Goal: Find specific page/section: Find specific page/section

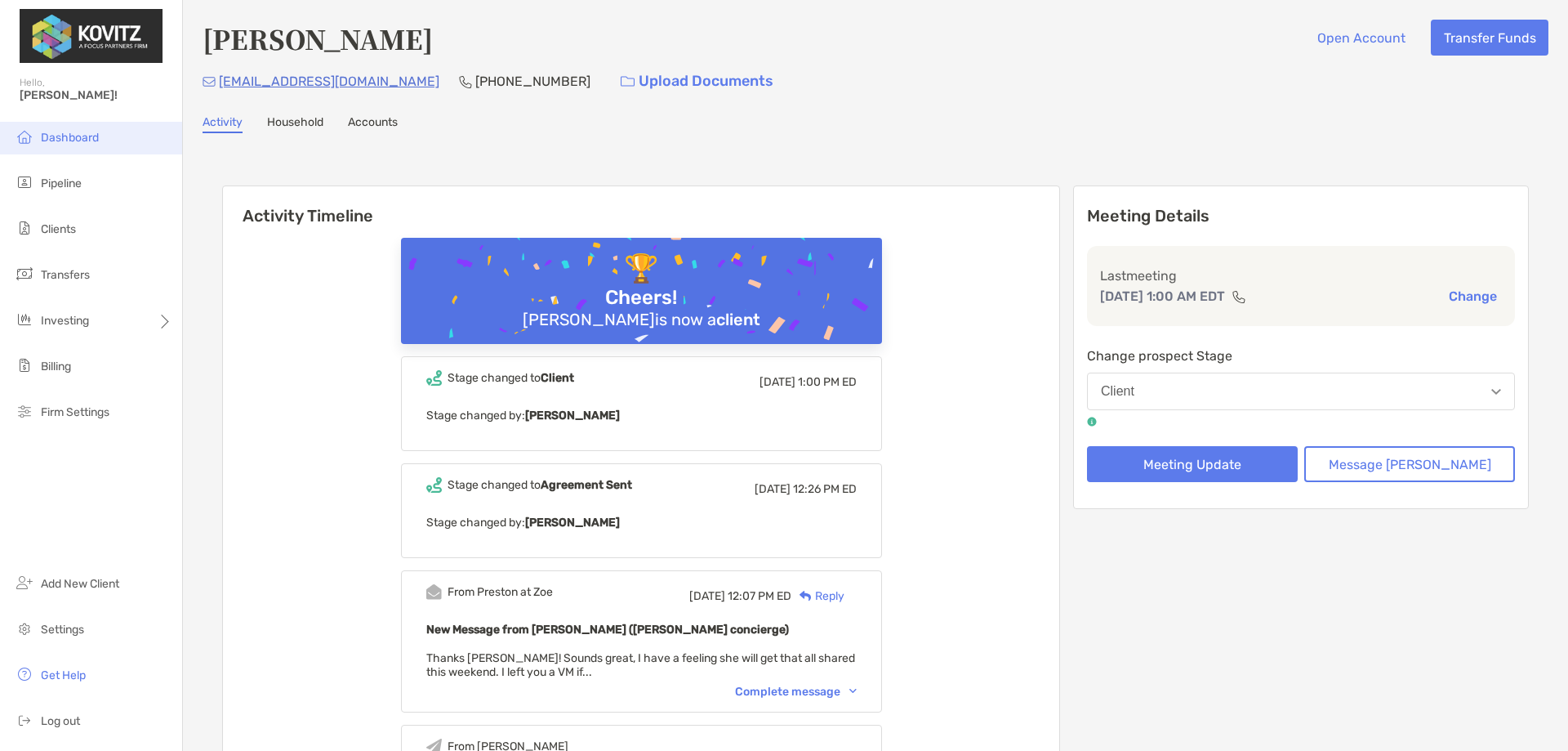
click at [93, 133] on span "Dashboard" at bounding box center [69, 138] width 58 height 14
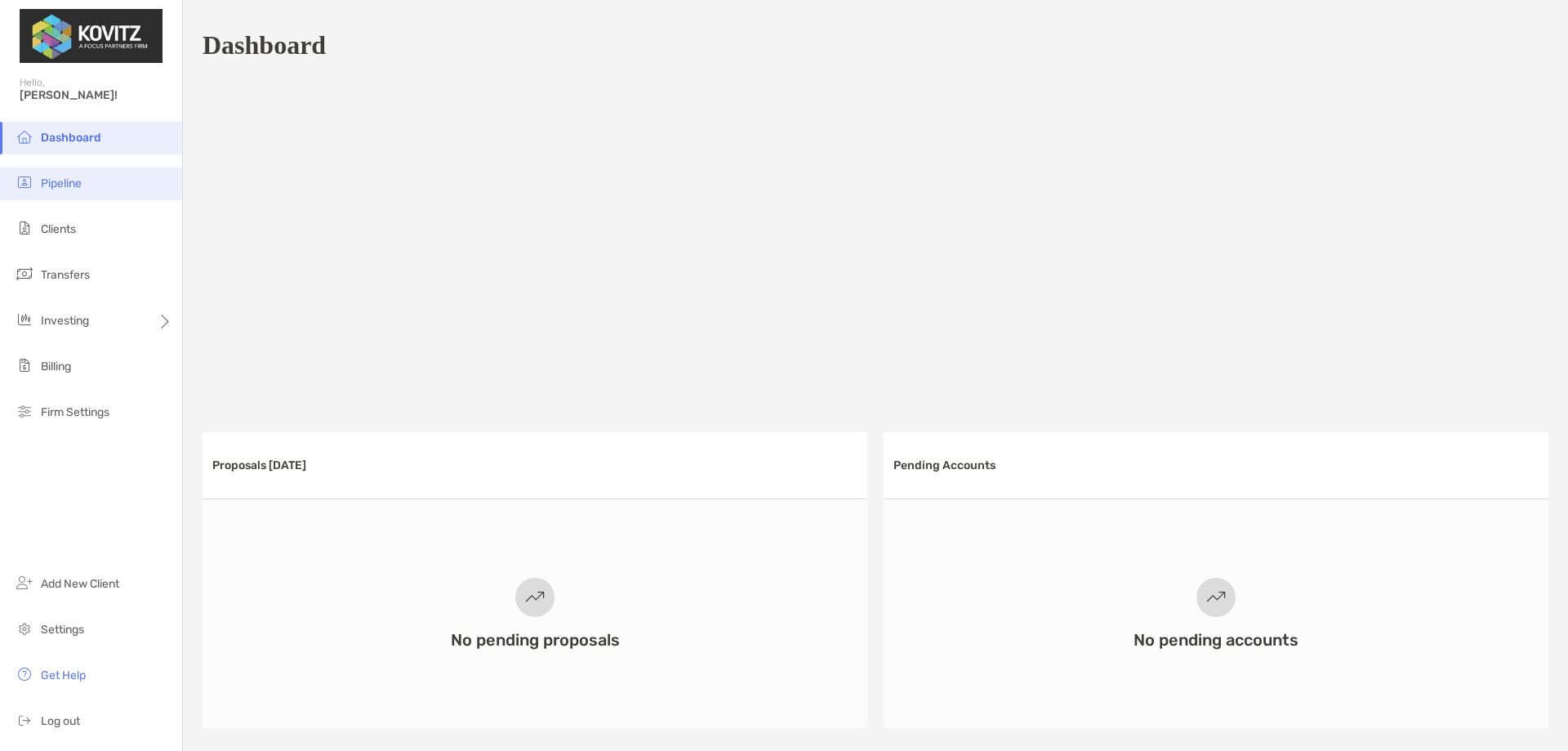
click at [61, 193] on li "Pipeline" at bounding box center [91, 184] width 183 height 33
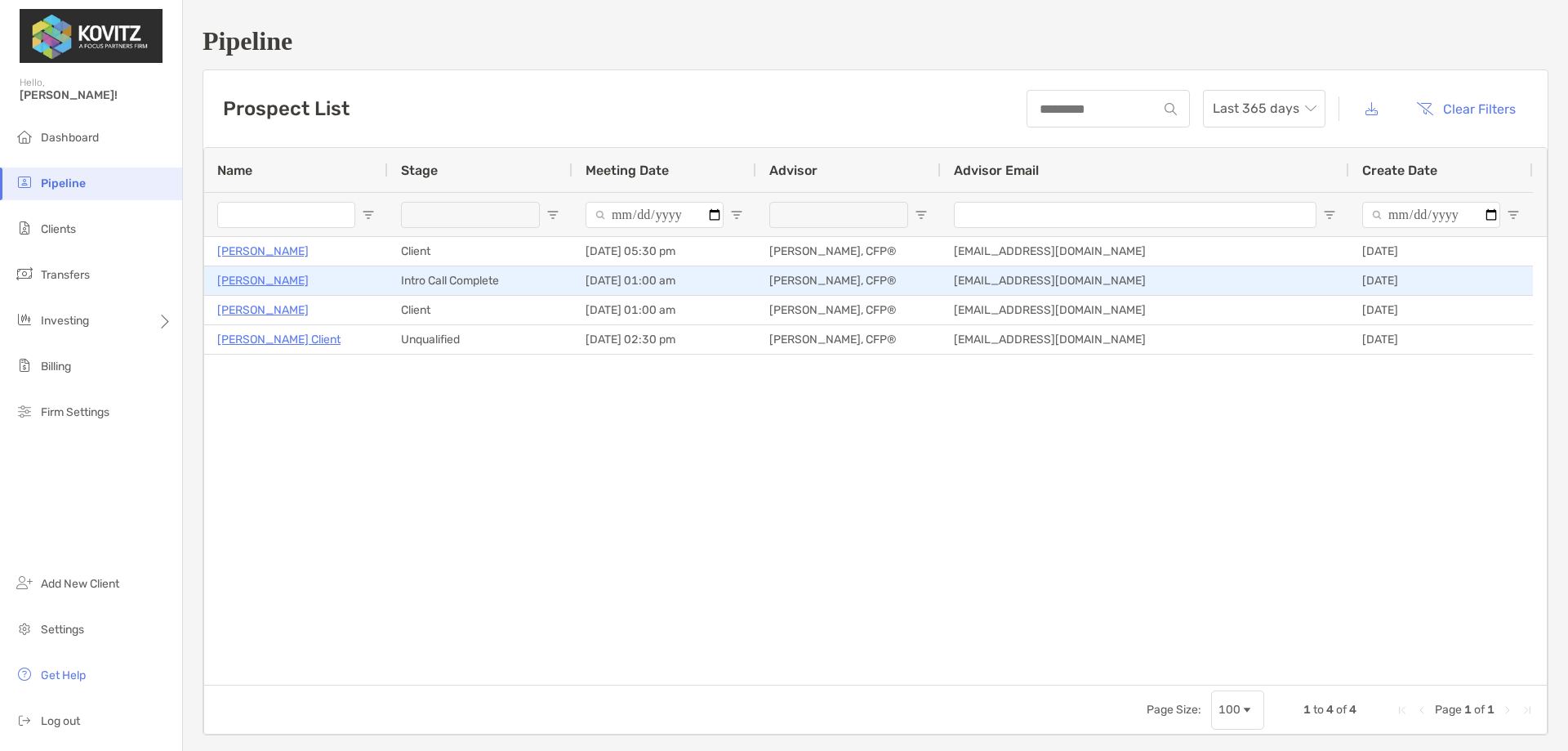
click at [242, 270] on div "[PERSON_NAME]" at bounding box center [296, 281] width 158 height 27
click at [249, 289] on p "[PERSON_NAME]" at bounding box center [263, 281] width 92 height 20
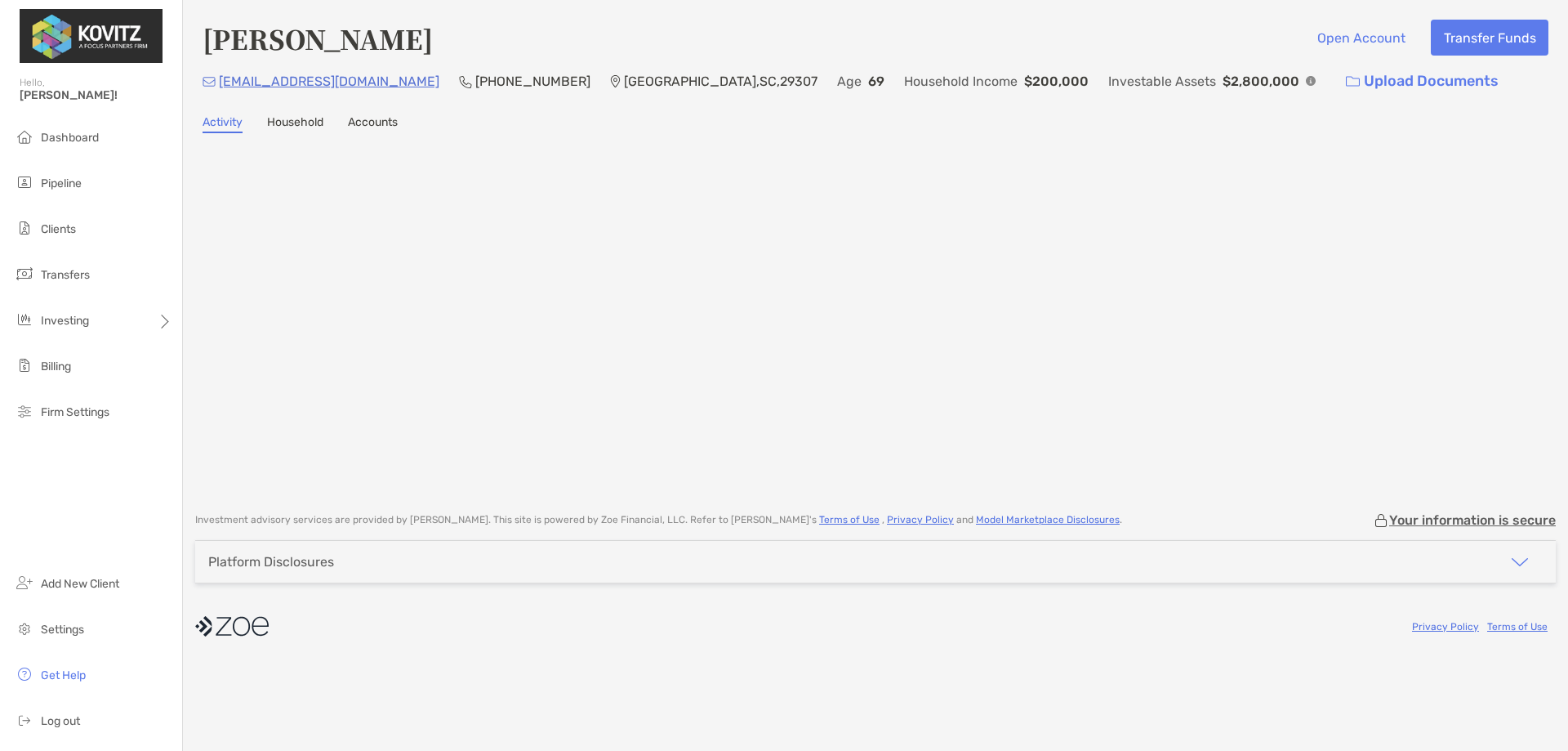
click at [317, 48] on div "Michael Gunsolus Open Account Transfer Funds" at bounding box center [875, 38] width 1346 height 37
